Goal: Check status: Check status

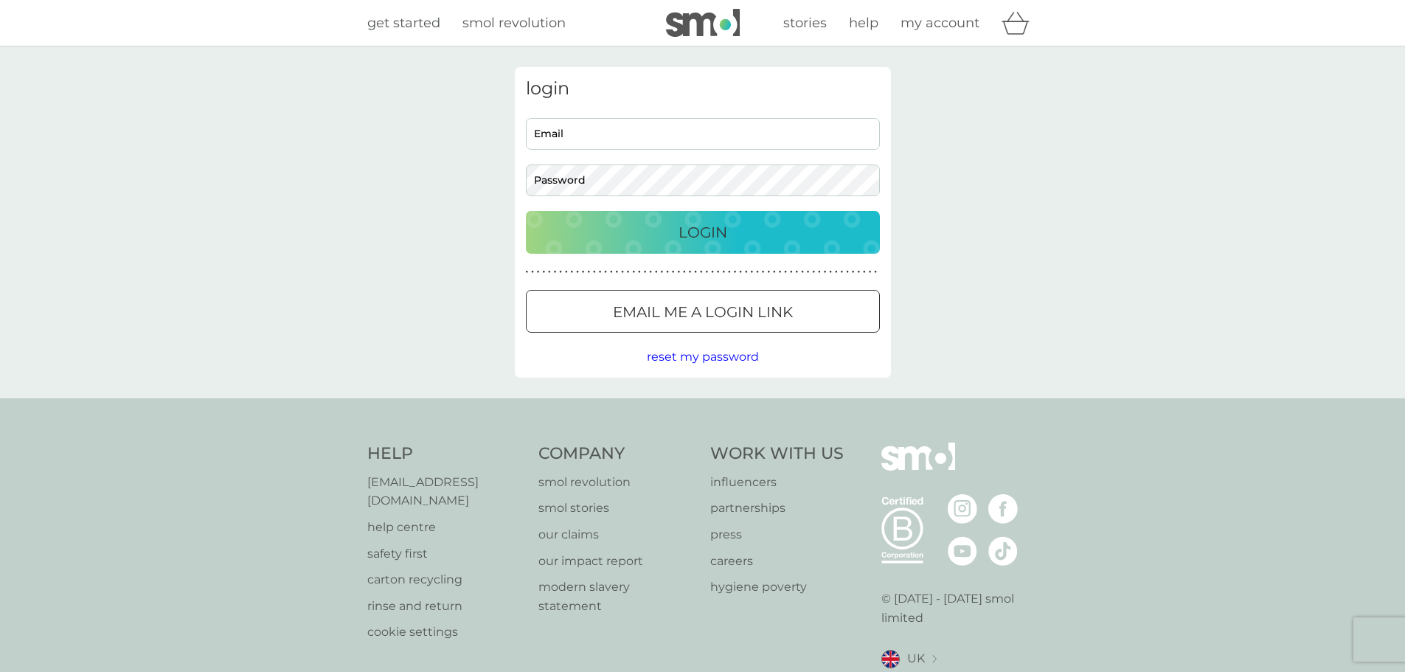
type input "sally.j.middleton@btinternet.com"
click at [696, 227] on p "Login" at bounding box center [703, 233] width 49 height 24
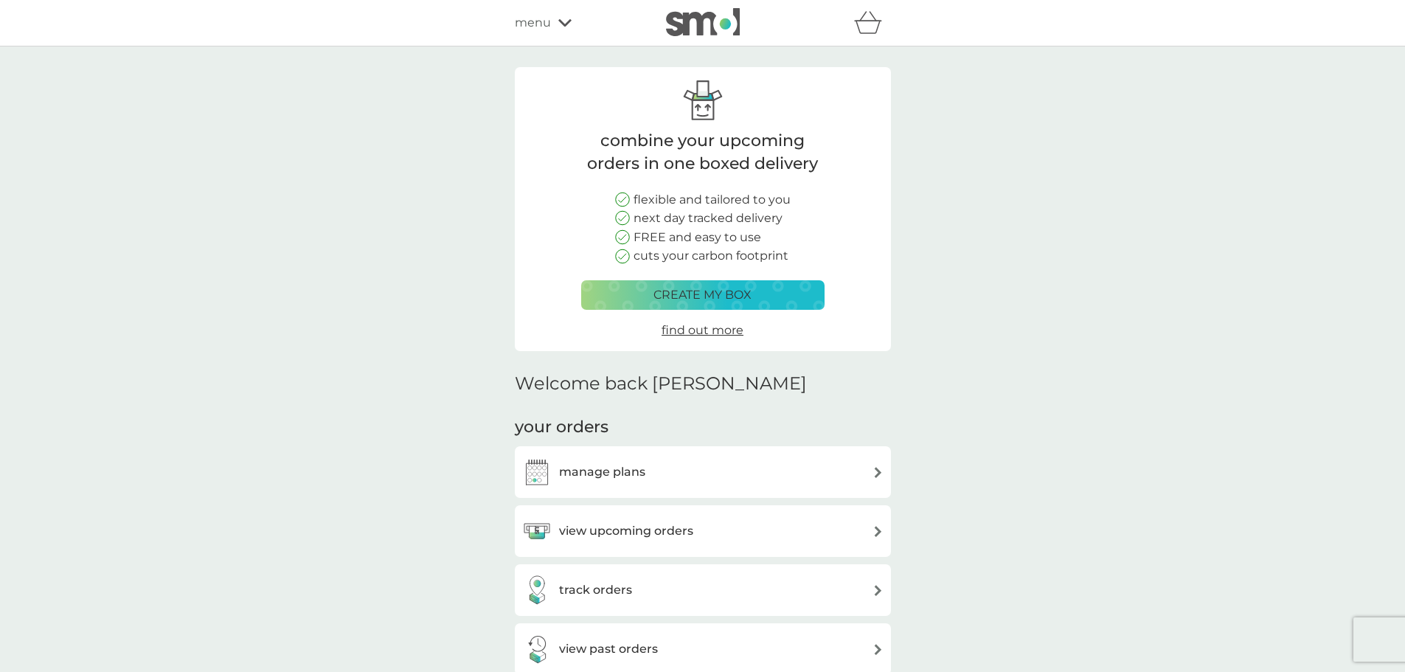
scroll to position [178, 0]
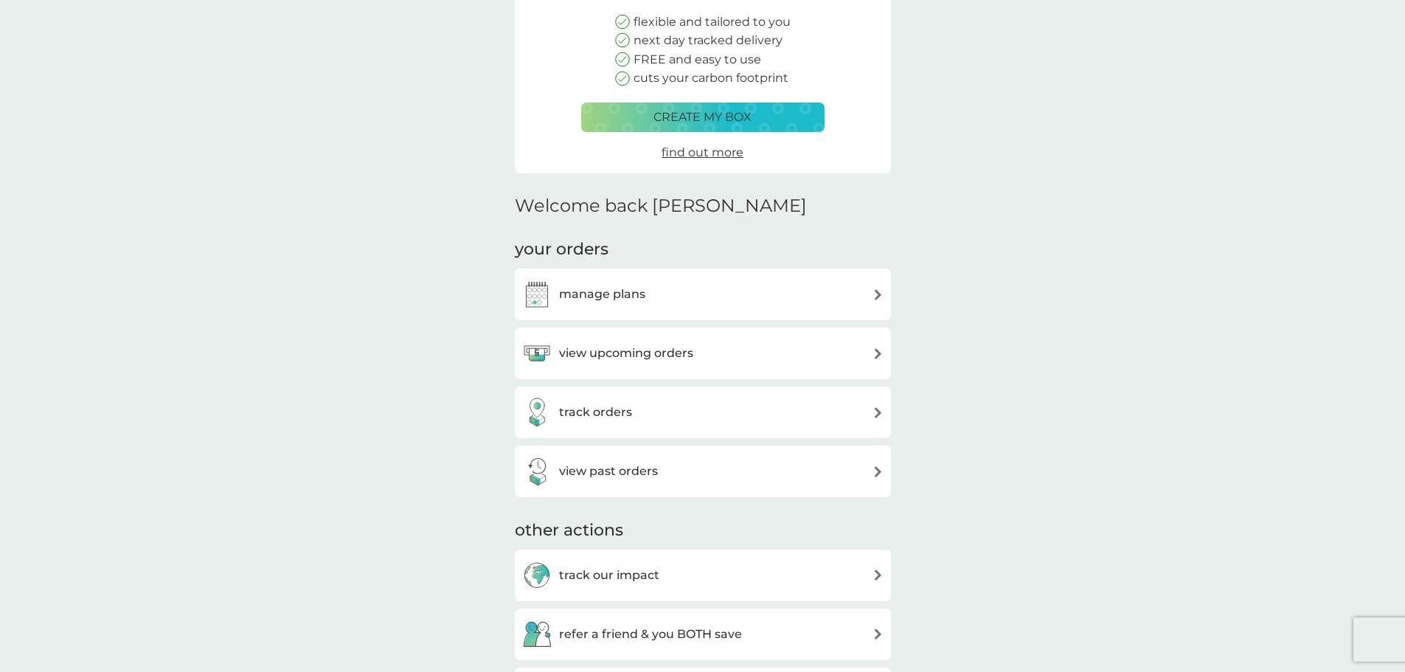
click at [626, 477] on h3 "view past orders" at bounding box center [608, 471] width 99 height 19
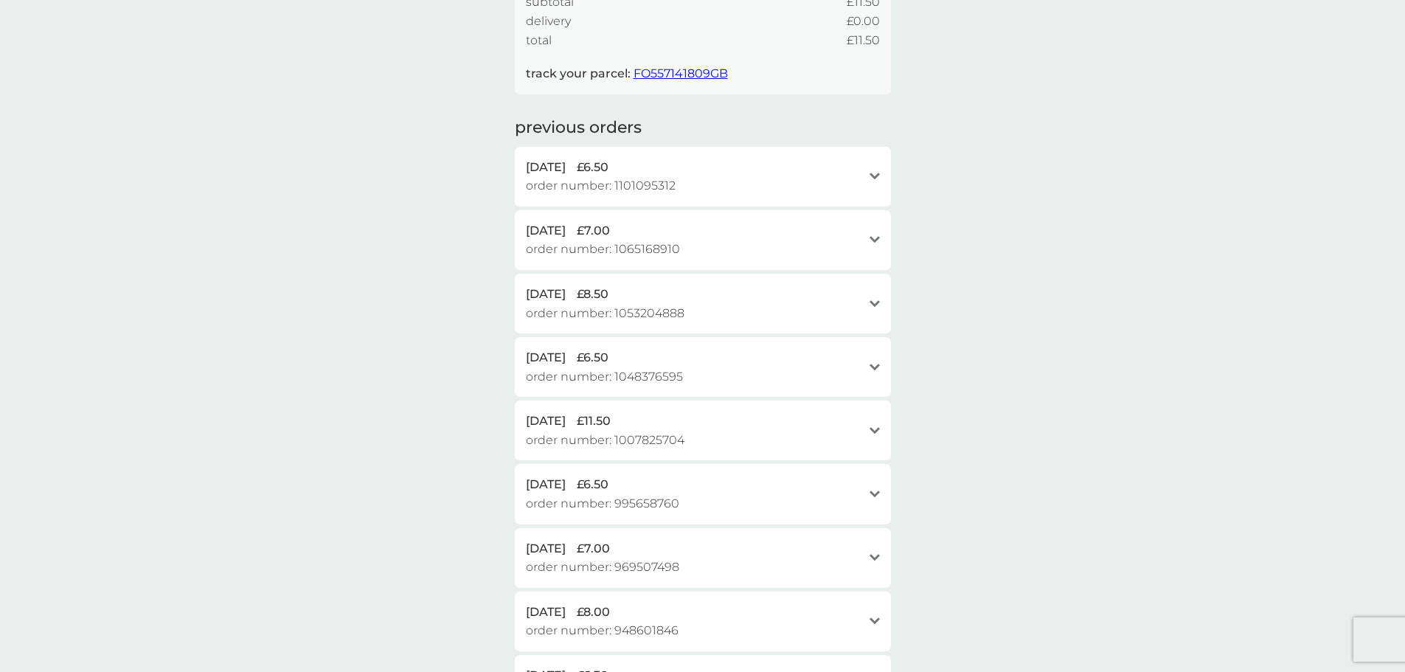
scroll to position [276, 0]
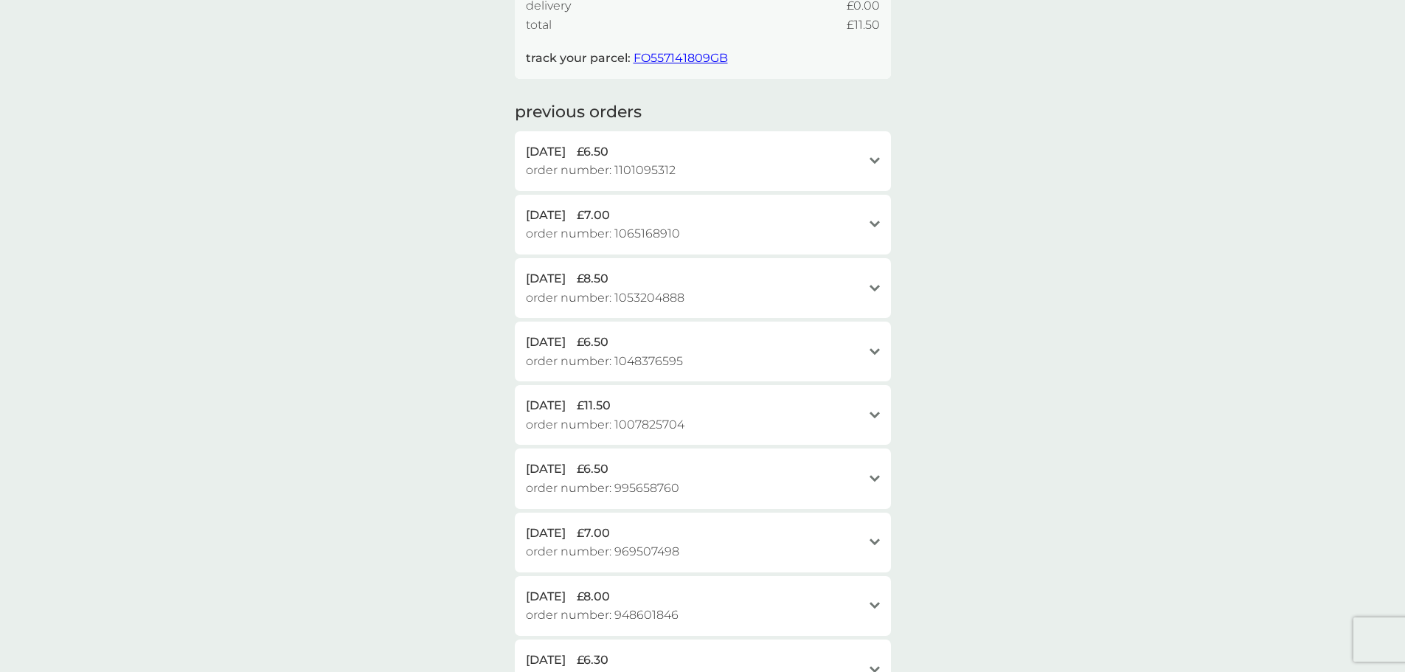
click at [671, 166] on span "order number: 1101095312" at bounding box center [601, 170] width 150 height 19
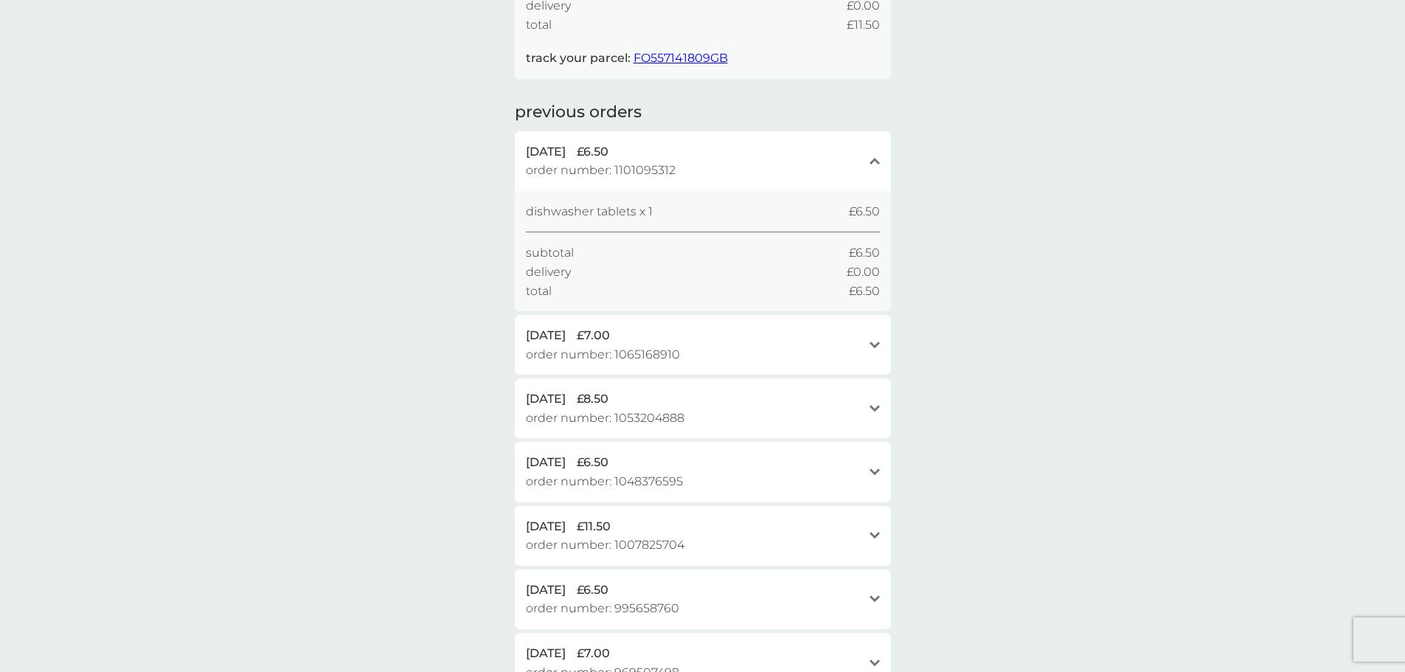
click at [872, 165] on div "close" at bounding box center [875, 161] width 10 height 12
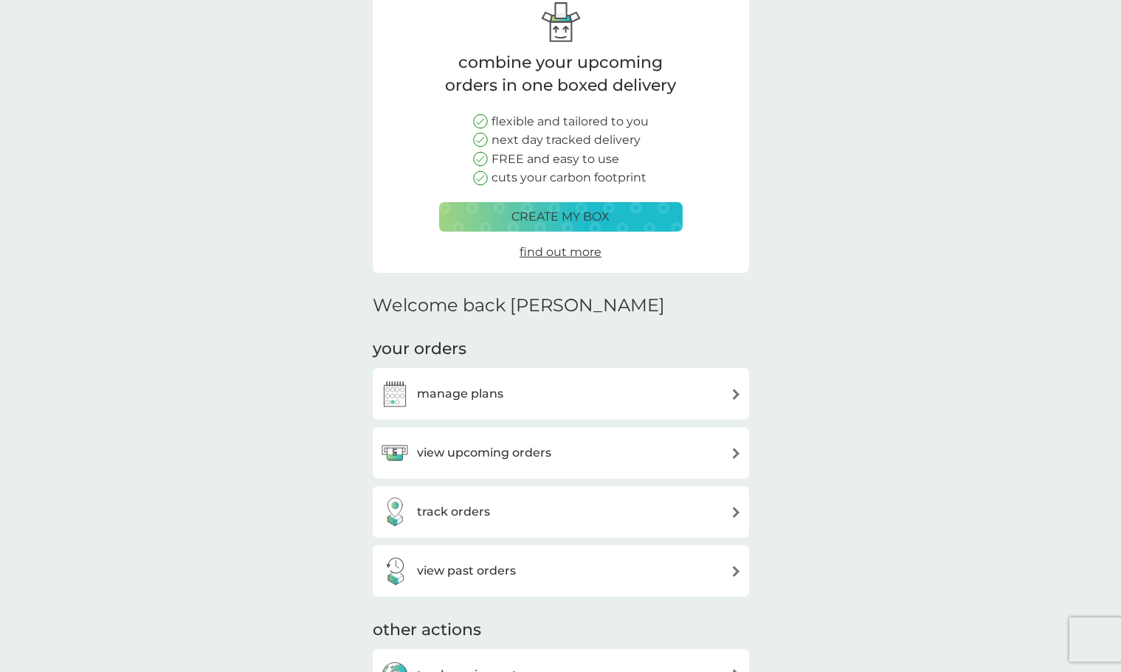
scroll to position [185, 0]
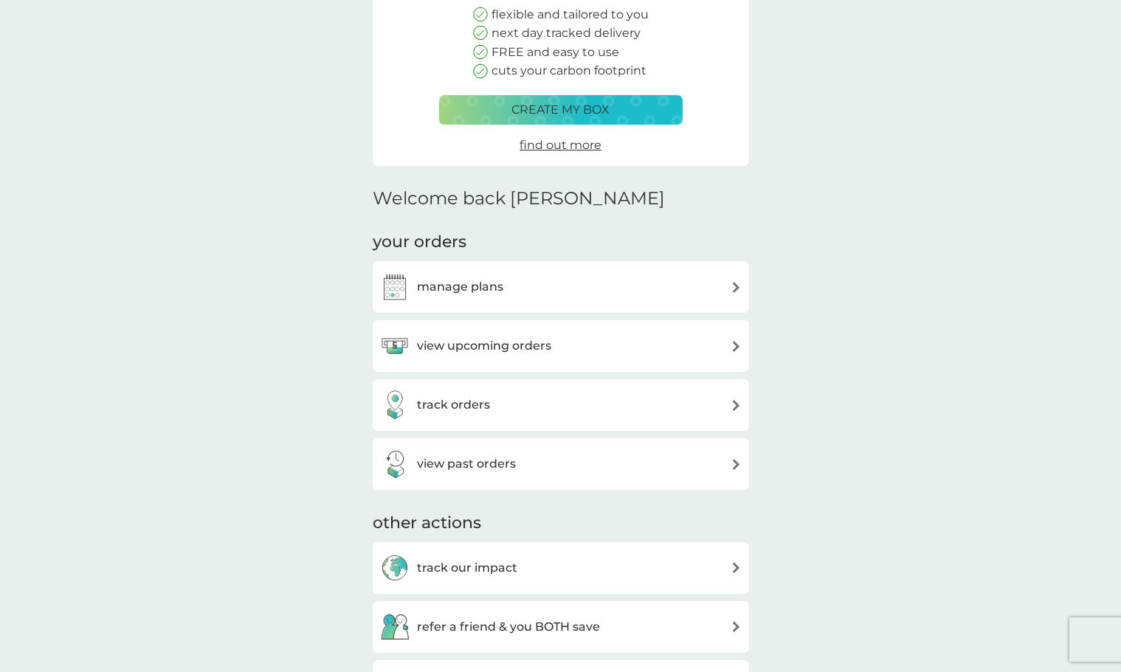
click at [454, 463] on h3 "view past orders" at bounding box center [466, 463] width 99 height 19
